Goal: Find specific page/section

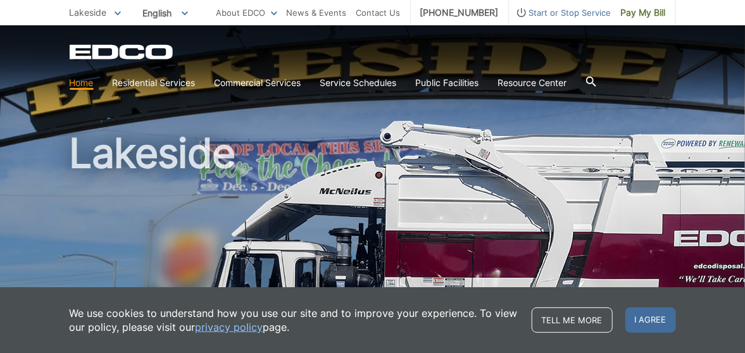
click at [595, 81] on icon at bounding box center [591, 82] width 10 height 10
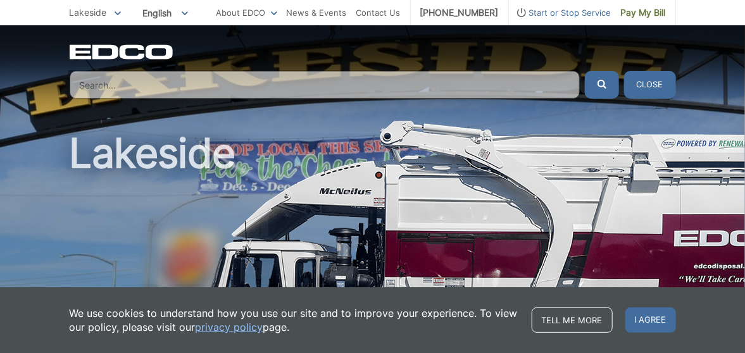
click at [160, 83] on input "Search" at bounding box center [325, 85] width 510 height 28
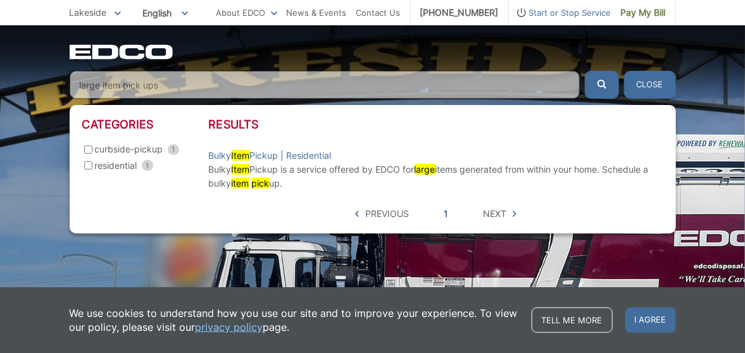
type input "large item pick ups"
click at [585, 71] on button "submit" at bounding box center [602, 85] width 34 height 28
click at [247, 154] on mark "Item" at bounding box center [241, 155] width 18 height 11
